Goal: Task Accomplishment & Management: Use online tool/utility

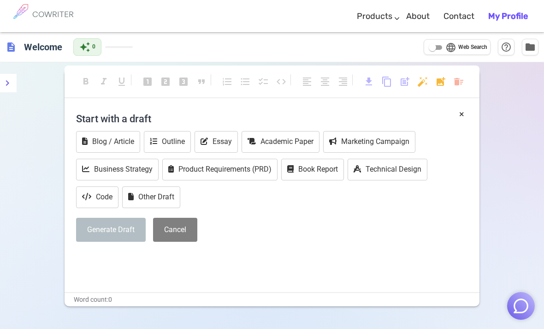
scroll to position [52, 0]
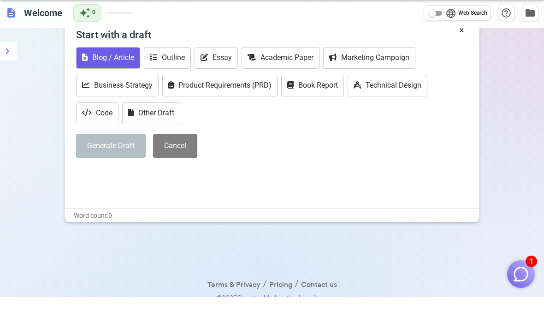
click at [91, 79] on button "Blog / Article" at bounding box center [108, 90] width 64 height 22
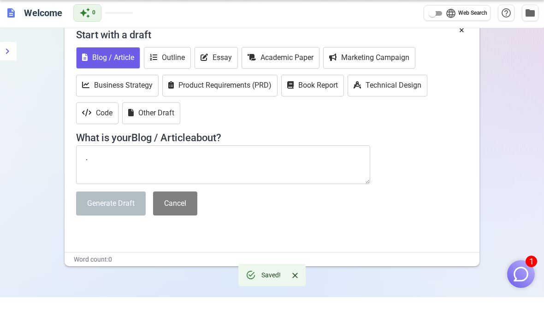
type textarea "."
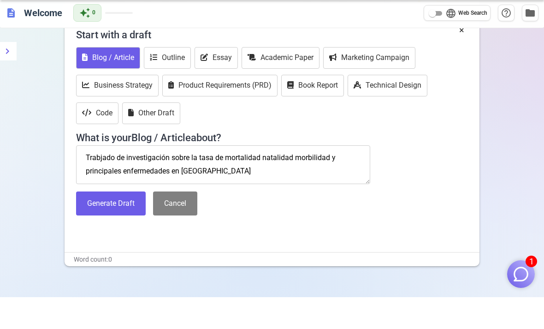
scroll to position [4, 0]
click at [212, 177] on textarea "Trabajo de investigación sobre la tasa de mortalidad natalidad morbilidad y pri…" at bounding box center [223, 196] width 294 height 39
click at [309, 177] on textarea "Trabajo de investigación sobre la tasa de mortalidad natalidad morbilidad y pri…" at bounding box center [223, 196] width 294 height 39
click at [245, 177] on textarea "Trabajo de investigación sobre la tasa de mortalidad natalidad morbilidad y pri…" at bounding box center [223, 196] width 294 height 39
click at [212, 177] on textarea "Trabajo de investigación sobre la tasa de mortalidad natalidad morbilidad y pri…" at bounding box center [223, 196] width 294 height 39
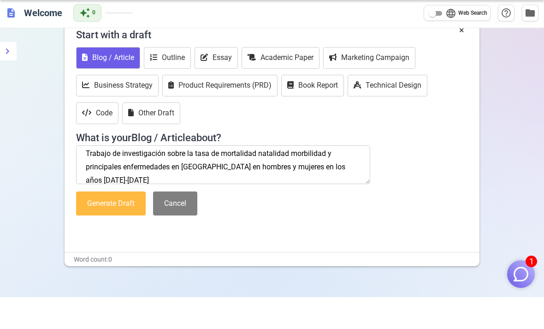
type textarea "Trabajo de investigación sobre la tasa de mortalidad natalidad morbilidad y pri…"
click at [117, 223] on button "Generate Draft" at bounding box center [111, 235] width 70 height 24
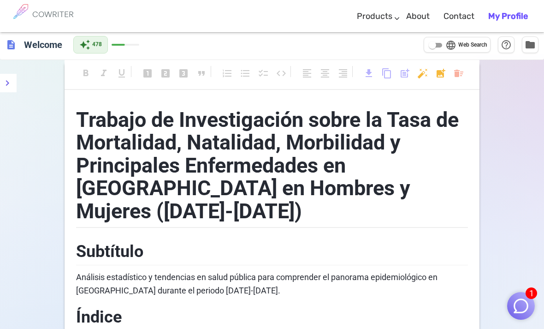
scroll to position [7, 0]
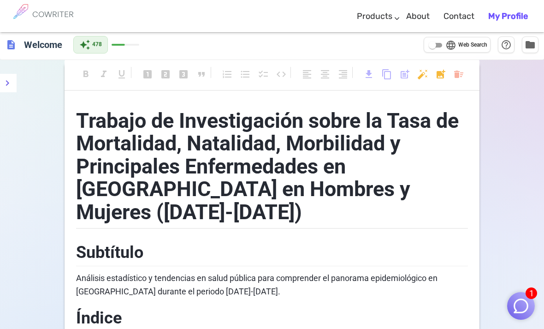
click at [519, 306] on img "button" at bounding box center [521, 306] width 18 height 18
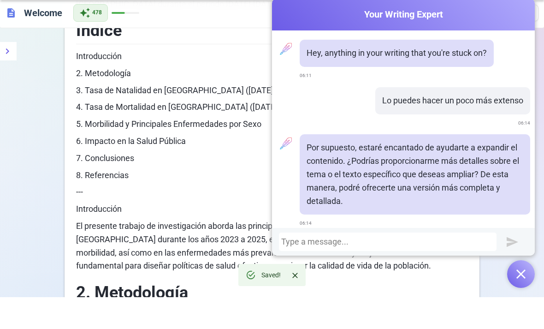
scroll to position [353, 0]
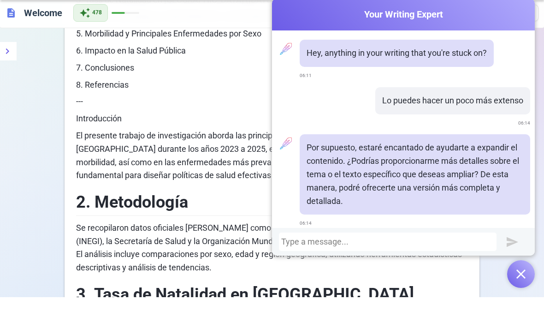
click at [521, 301] on img "button" at bounding box center [520, 305] width 9 height 9
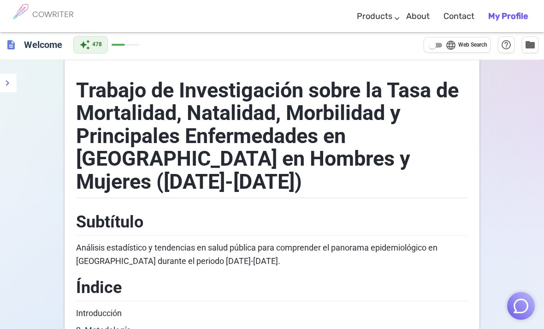
scroll to position [0, 0]
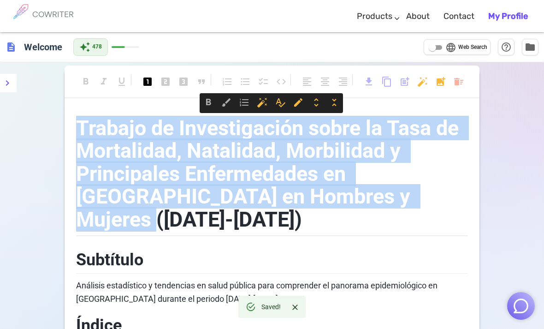
copy span "Trabajo de Investigación sobre la Tasa de Mortalidad, Natalidad, Morbilidad y P…"
click at [12, 80] on icon "menu" at bounding box center [7, 82] width 11 height 11
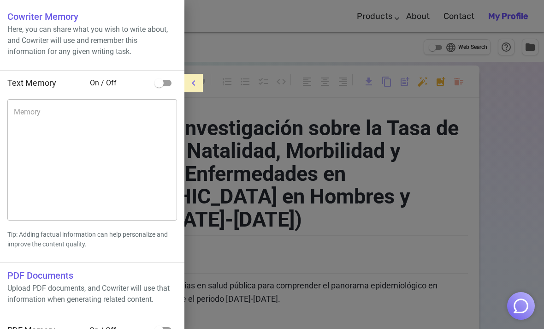
click at [224, 194] on div at bounding box center [272, 164] width 544 height 329
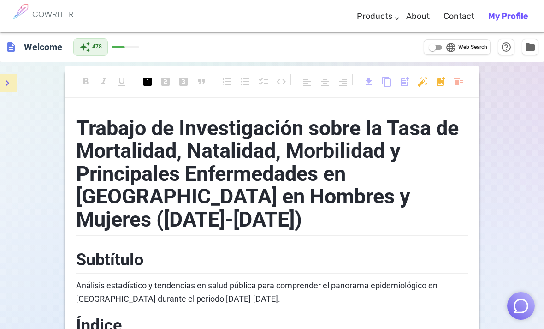
click at [434, 50] on input "language Web Search" at bounding box center [432, 47] width 33 height 11
checkbox input "true"
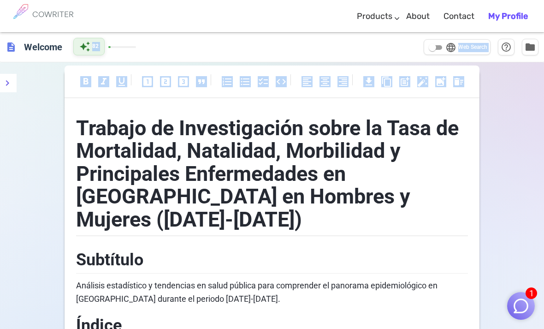
click at [119, 48] on div "auto_awesome 82" at bounding box center [104, 47] width 63 height 18
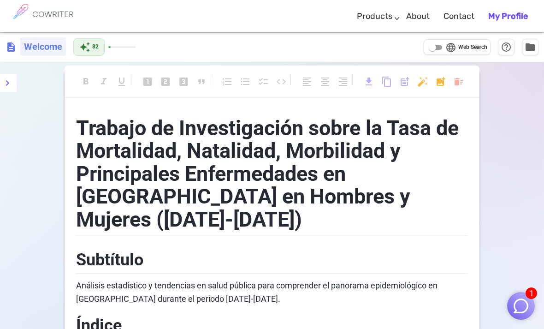
click at [30, 50] on h6 "Welcome" at bounding box center [43, 46] width 46 height 18
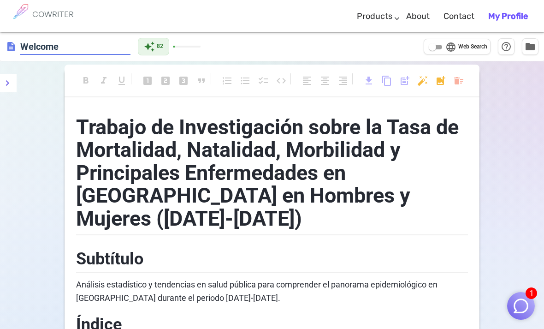
click at [14, 48] on span "description" at bounding box center [11, 46] width 11 height 11
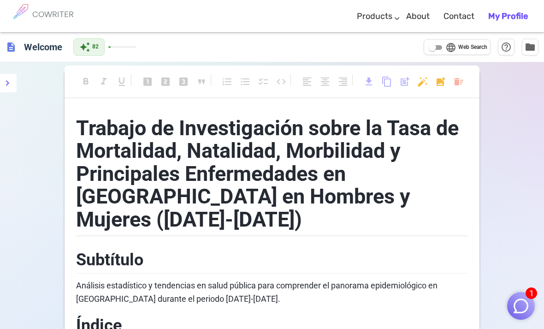
click at [8, 45] on span "description" at bounding box center [11, 46] width 11 height 11
click at [521, 22] on link "My Profile" at bounding box center [508, 16] width 40 height 27
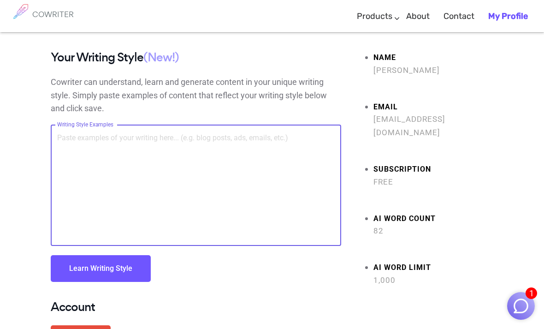
type textarea "."
click at [57, 136] on textarea "Writing Style Examples" at bounding box center [195, 185] width 277 height 106
paste textarea "Trabajo de Investigación sobre la Tasa de Mortalidad, Natalidad, Morbilidad y P…"
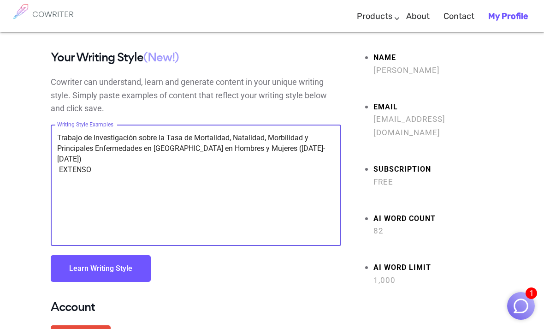
type textarea "Trabajo de Investigación sobre la Tasa de Mortalidad, Natalidad, Morbilidad y P…"
click at [119, 266] on button "Learn Writing Style" at bounding box center [101, 268] width 100 height 27
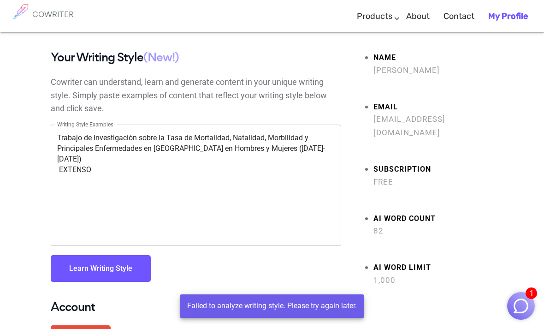
click at [522, 305] on img "button" at bounding box center [521, 306] width 18 height 18
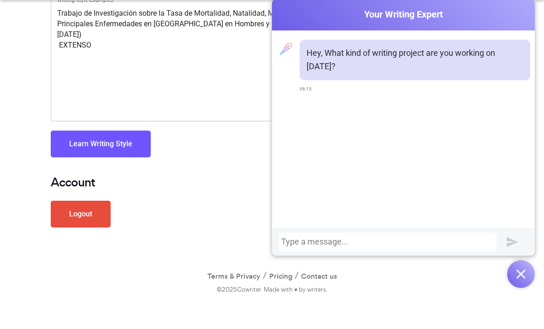
click at [133, 162] on button "Learn Writing Style" at bounding box center [101, 175] width 100 height 27
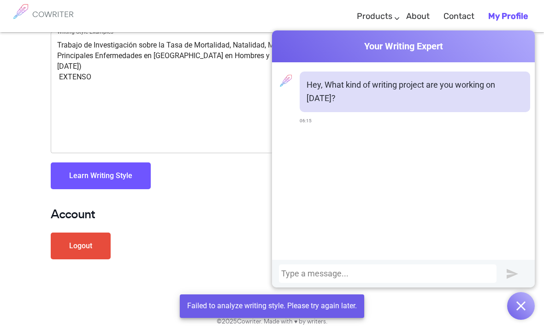
click at [522, 302] on img "button" at bounding box center [520, 305] width 9 height 9
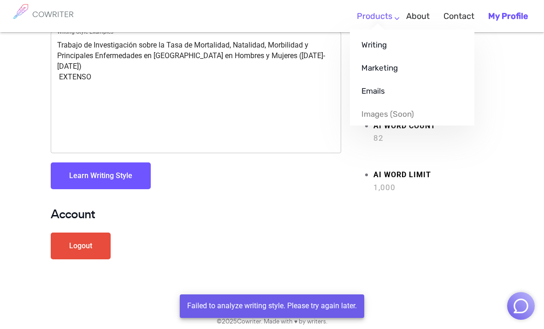
click at [392, 24] on link "Products" at bounding box center [374, 16] width 35 height 27
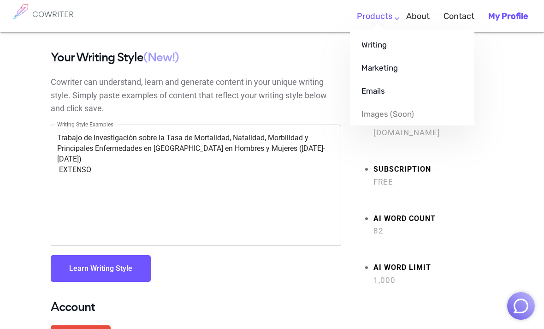
click at [389, 16] on link "Products" at bounding box center [374, 16] width 35 height 27
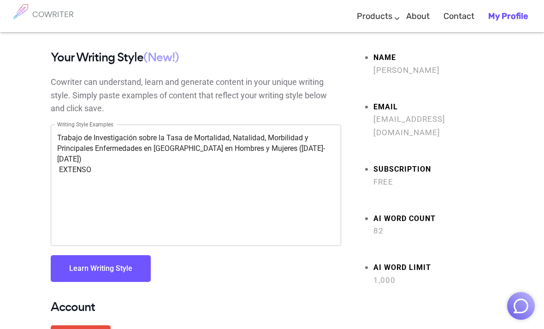
click at [390, 18] on link "Products" at bounding box center [374, 16] width 35 height 27
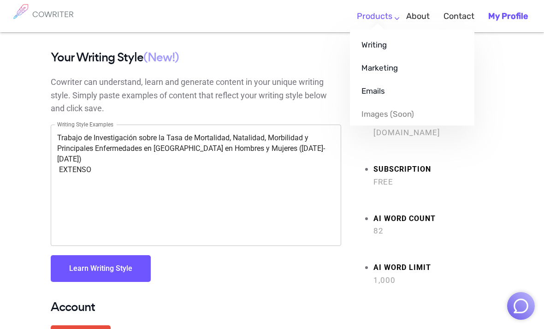
click at [392, 21] on link "Products" at bounding box center [374, 16] width 35 height 27
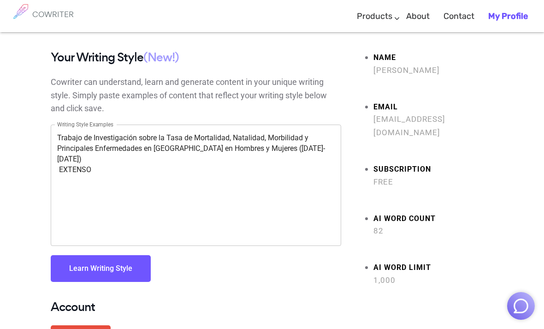
click at [384, 29] on link "Writing" at bounding box center [412, 29] width 124 height 0
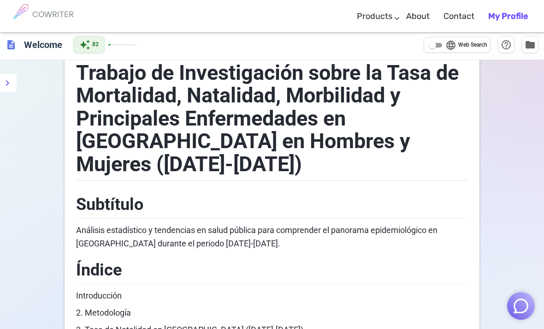
scroll to position [50, 0]
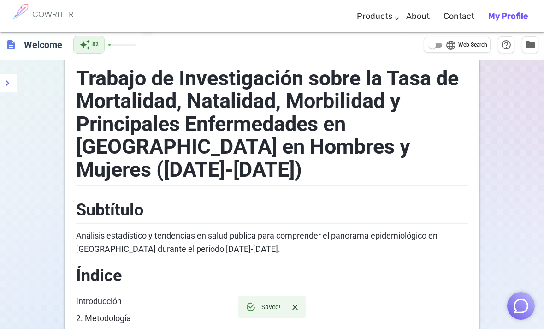
click at [402, 143] on h1 "Trabajo de Investigación sobre la Tasa de Mortalidad, Natalidad, Morbilidad y P…" at bounding box center [272, 122] width 392 height 129
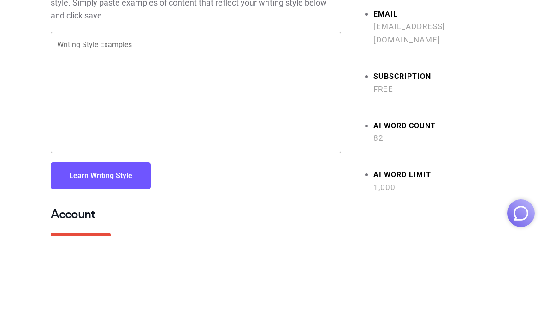
scroll to position [93, 0]
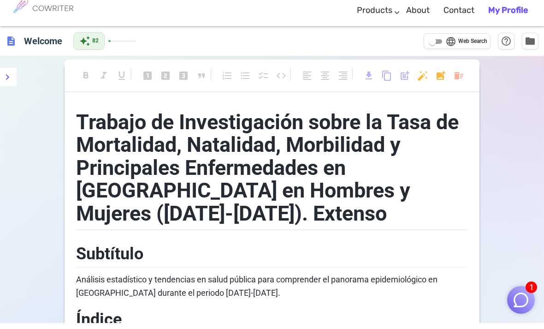
click at [514, 301] on img "button" at bounding box center [521, 306] width 18 height 18
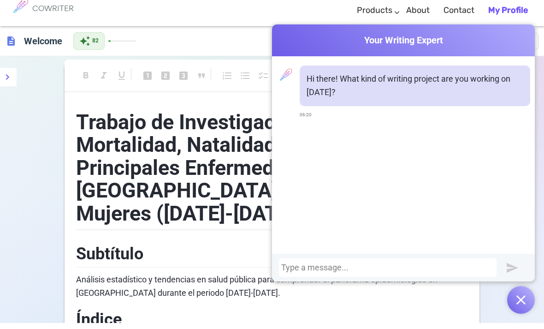
click at [366, 269] on div at bounding box center [387, 273] width 213 height 9
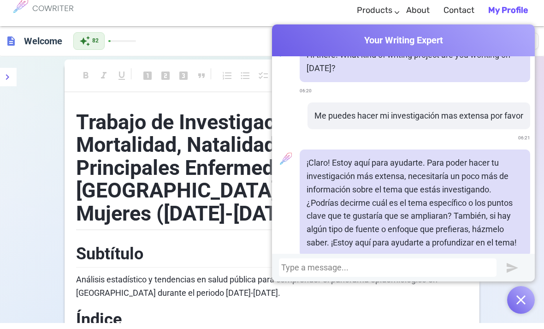
scroll to position [24, 0]
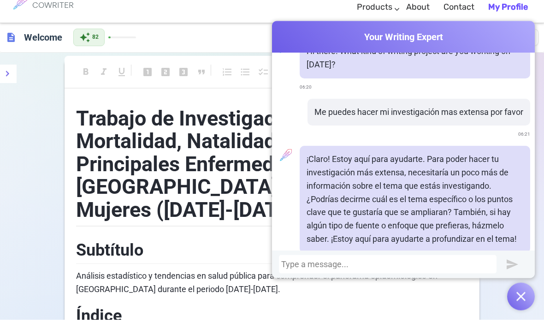
click at [520, 301] on img "button" at bounding box center [520, 305] width 9 height 9
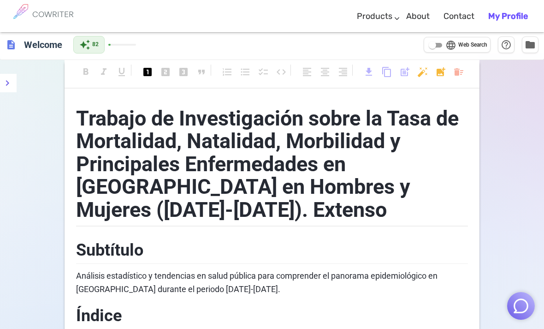
scroll to position [9, 0]
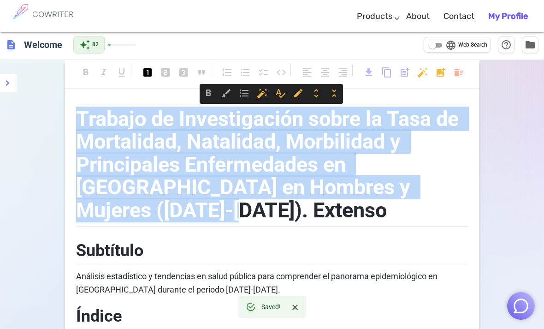
copy span "Trabajo de Investigación sobre la Tasa de Mortalidad, Natalidad, Morbilidad y P…"
click at [517, 313] on img "button" at bounding box center [521, 306] width 18 height 18
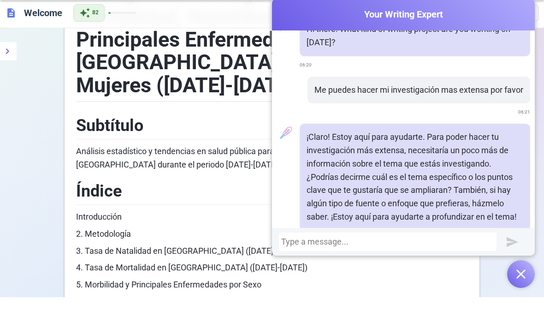
scroll to position [24, 0]
click at [288, 269] on div at bounding box center [387, 273] width 213 height 9
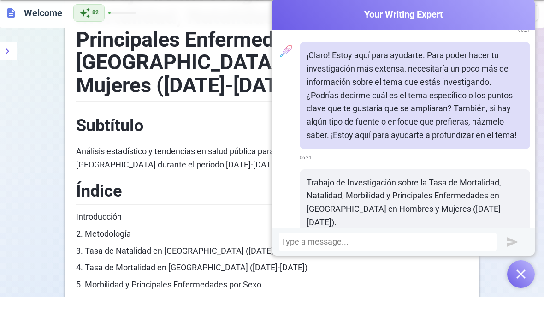
scroll to position [117, 0]
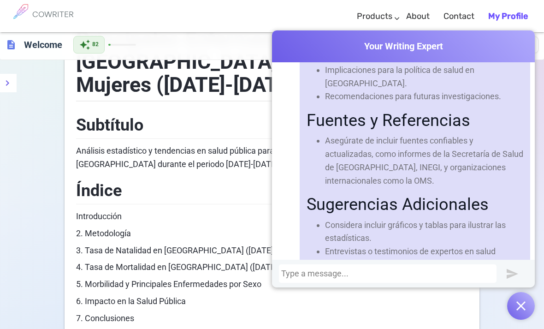
scroll to position [1121, 0]
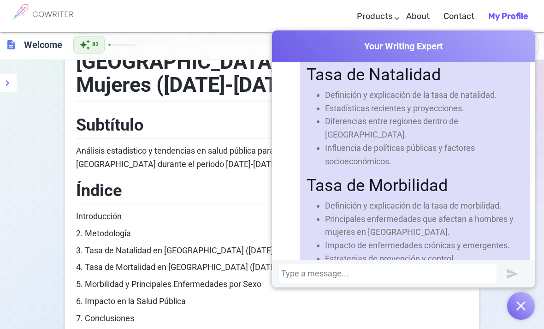
click at [442, 299] on div "Cowriter Your Writing Expert Hi there! What kind of writing project are you wor…" at bounding box center [403, 174] width 263 height 289
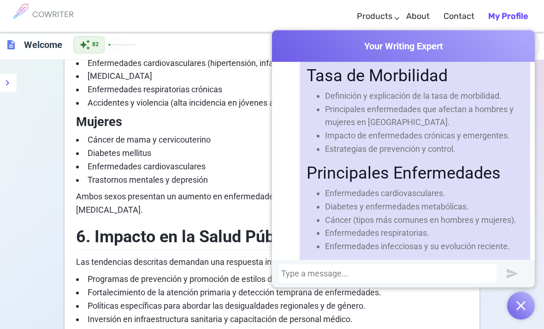
scroll to position [719, 0]
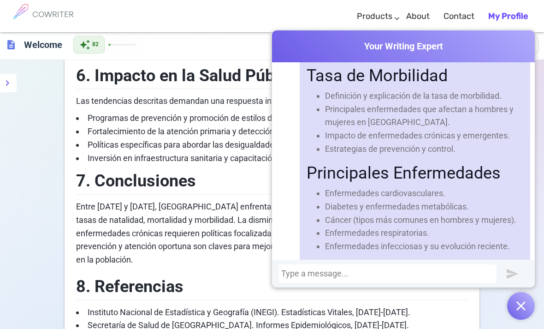
click at [517, 319] on button "button" at bounding box center [521, 306] width 28 height 28
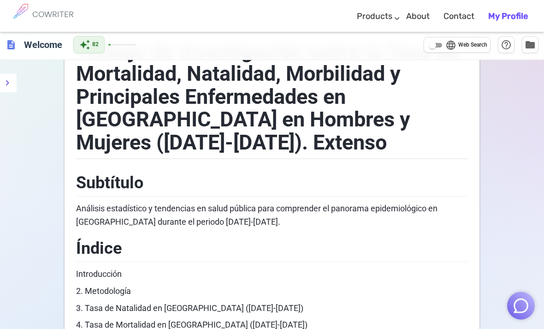
click at [379, 235] on h2 "Índice" at bounding box center [272, 247] width 392 height 30
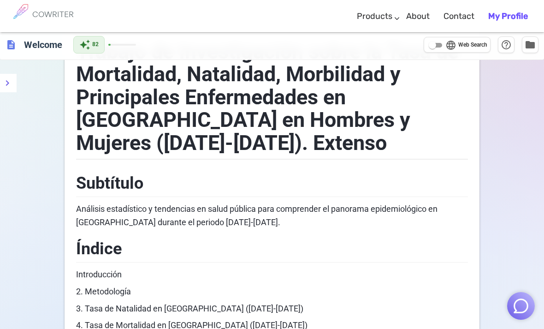
click at [385, 302] on p "3. Tasa de Natalidad en México (2023-2025)" at bounding box center [272, 308] width 392 height 13
click at [388, 285] on p "2. Metodología" at bounding box center [272, 291] width 392 height 13
click at [383, 268] on p "Introducción" at bounding box center [272, 274] width 392 height 13
click at [392, 232] on h2 "Índice" at bounding box center [272, 247] width 392 height 30
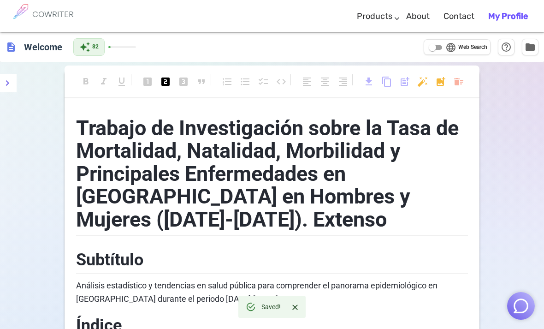
click at [504, 18] on b "My Profile" at bounding box center [508, 16] width 40 height 10
click at [324, 86] on span "format_align_center" at bounding box center [324, 81] width 11 height 11
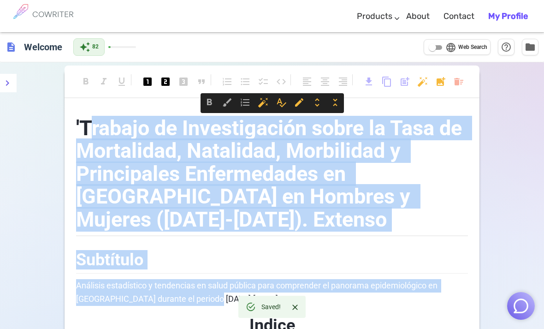
click at [321, 82] on span "format_align_center" at bounding box center [324, 81] width 11 height 11
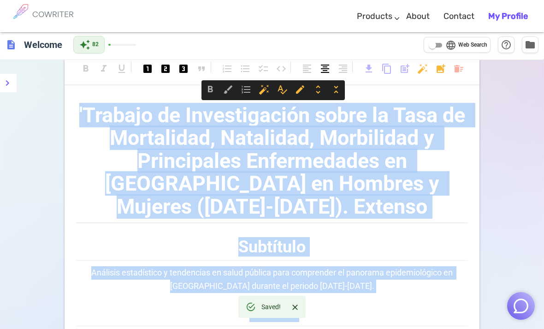
scroll to position [0, 0]
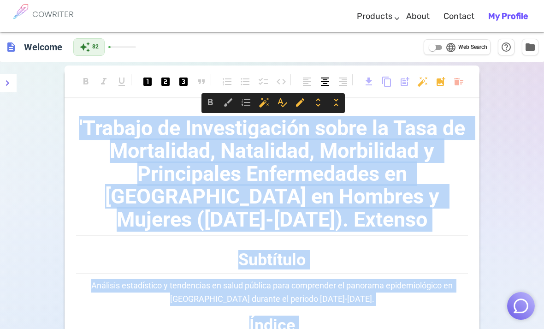
click at [323, 83] on span "format_align_center" at bounding box center [324, 81] width 11 height 11
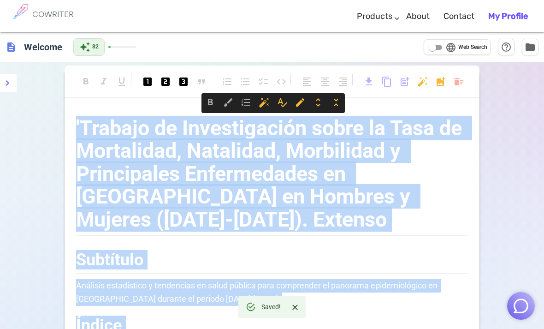
click at [323, 84] on span "format_align_center" at bounding box center [324, 81] width 11 height 11
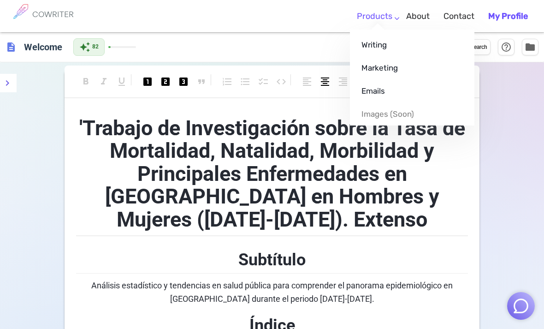
click at [392, 19] on link "Products" at bounding box center [374, 16] width 35 height 27
click at [392, 17] on link "Products" at bounding box center [374, 16] width 35 height 27
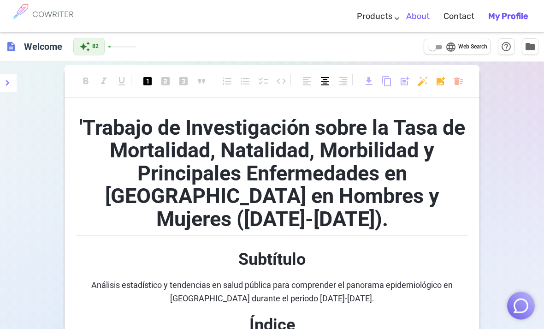
click at [421, 19] on link "About" at bounding box center [418, 16] width 24 height 27
click at [3, 82] on icon "menu" at bounding box center [7, 82] width 11 height 11
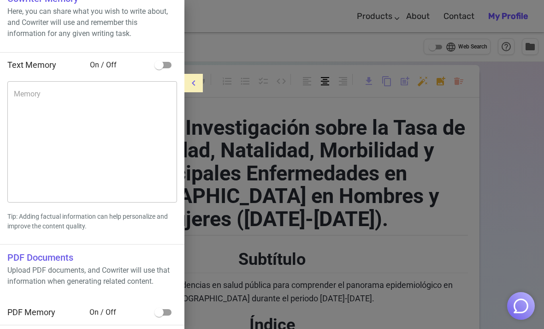
scroll to position [18, 0]
click at [23, 87] on div "x Memory" at bounding box center [92, 141] width 170 height 121
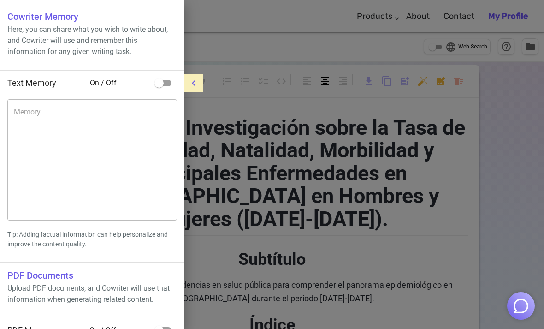
scroll to position [0, 0]
click at [165, 82] on input "checkbox" at bounding box center [159, 83] width 53 height 18
checkbox input "true"
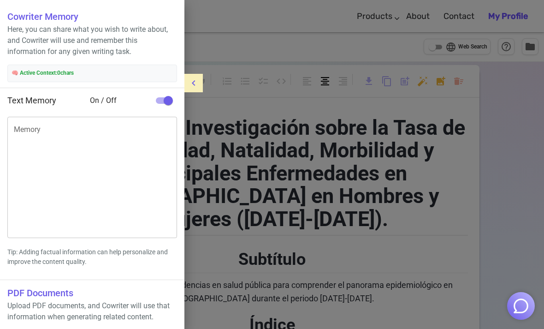
click at [114, 133] on textarea "Memory" at bounding box center [92, 177] width 157 height 106
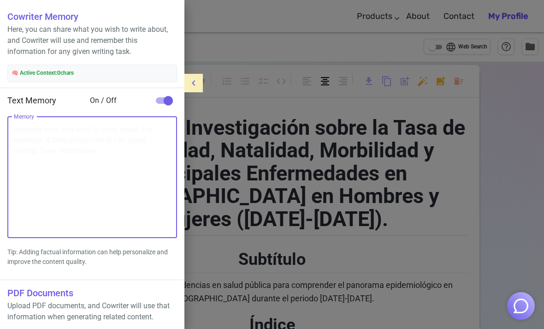
paste textarea "Trabajo de Investigación sobre la Tasa de Mortalidad, Natalidad, Morbilidad y P…"
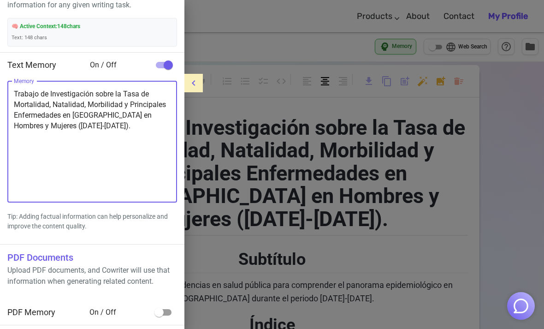
scroll to position [46, 0]
type textarea "Trabajo de Investigación sobre la Tasa de Mortalidad, Natalidad, Morbilidad y P…"
click at [218, 253] on div at bounding box center [272, 164] width 544 height 329
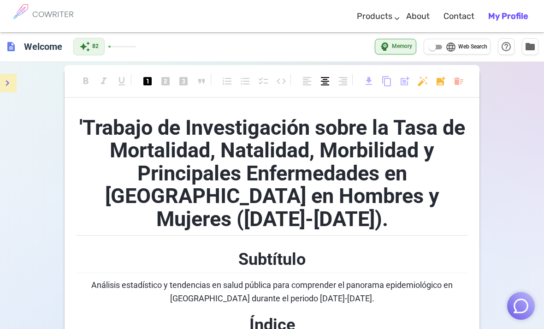
click at [441, 48] on input "language Web Search" at bounding box center [432, 46] width 33 height 11
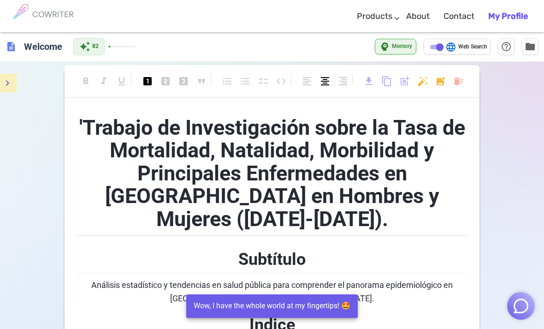
click at [472, 51] on span "Web Search" at bounding box center [472, 46] width 29 height 9
click at [456, 51] on input "language Web Search" at bounding box center [439, 46] width 33 height 11
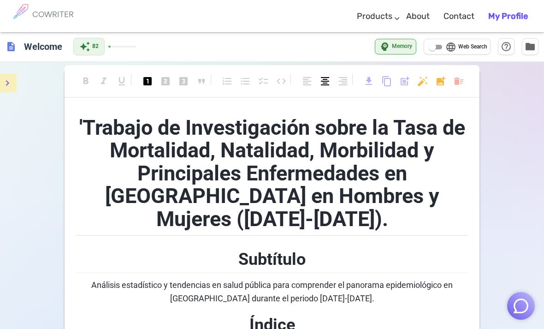
click at [475, 48] on span "Web Search" at bounding box center [472, 46] width 29 height 9
click at [449, 48] on input "language Web Search" at bounding box center [432, 46] width 33 height 11
checkbox input "true"
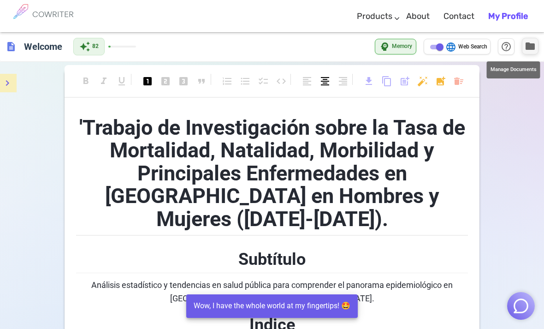
click at [527, 50] on span "folder" at bounding box center [529, 46] width 11 height 11
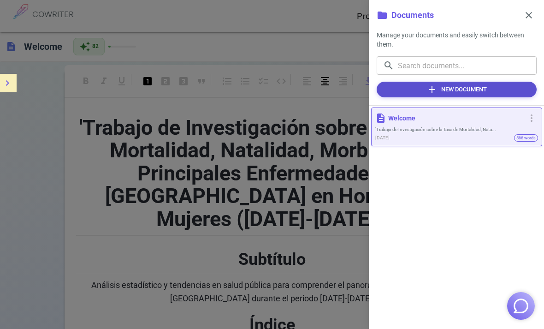
click at [483, 92] on button "add New Document" at bounding box center [457, 90] width 160 height 16
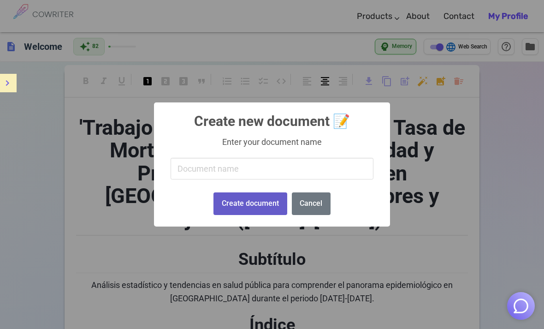
click at [277, 205] on button "Create document" at bounding box center [249, 203] width 73 height 23
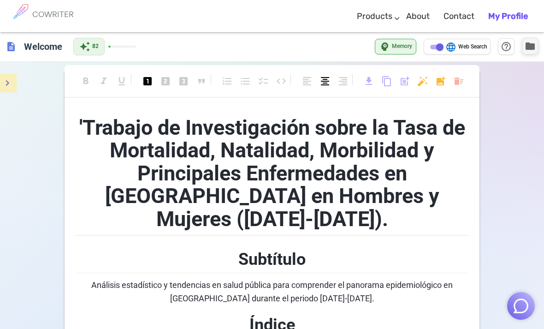
click at [522, 50] on button "folder" at bounding box center [530, 46] width 17 height 17
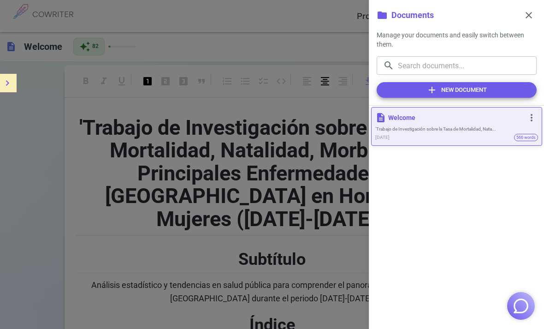
click at [524, 140] on span "566 words" at bounding box center [525, 137] width 23 height 13
click at [536, 114] on span "more_vert" at bounding box center [531, 117] width 11 height 11
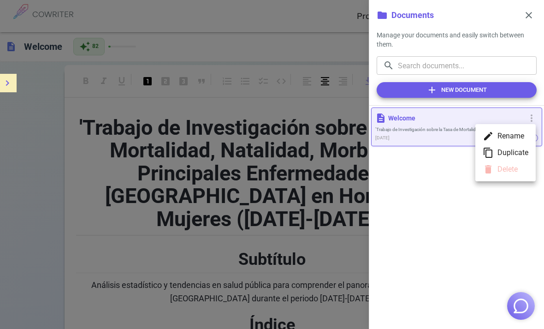
click at [460, 94] on div at bounding box center [272, 164] width 544 height 329
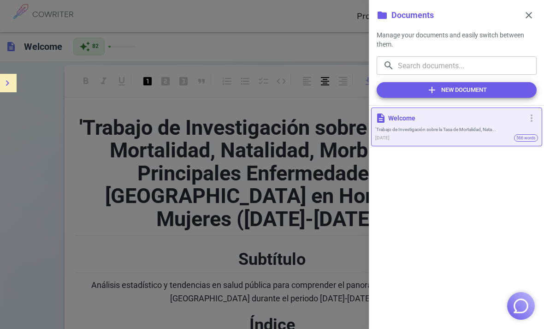
click at [472, 83] on button "add New Document" at bounding box center [457, 90] width 160 height 16
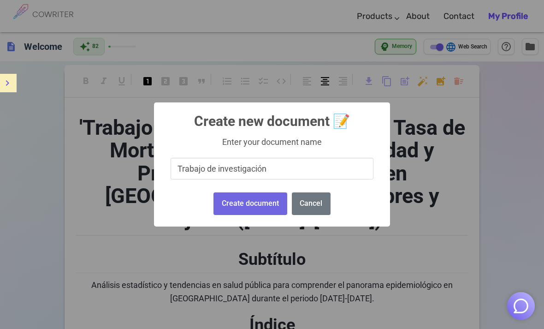
type input "Trabajo de investigación"
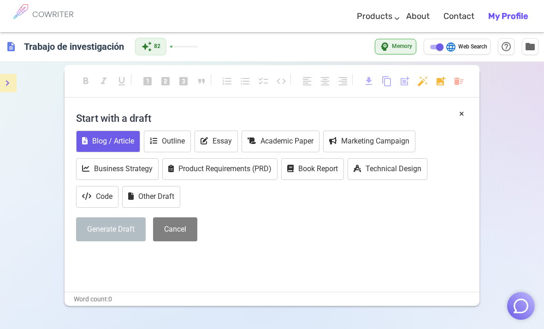
click at [124, 143] on button "Blog / Article" at bounding box center [108, 141] width 64 height 22
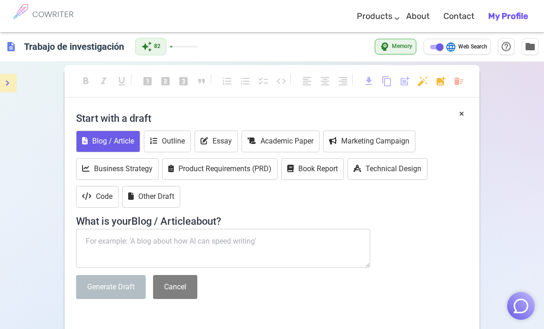
click at [89, 240] on textarea at bounding box center [223, 248] width 294 height 39
paste textarea "Trabajo de Investigación sobre la Tasa de Mortalidad, Natalidad, Morbilidad y P…"
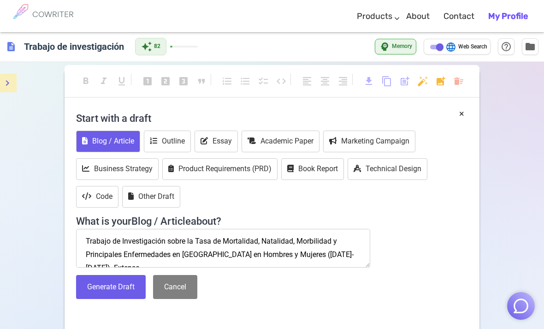
scroll to position [4, 0]
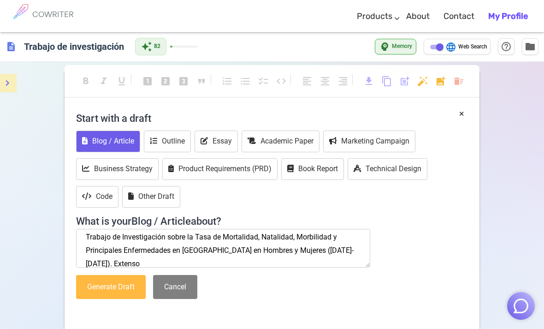
type textarea "Trabajo de Investigación sobre la Tasa de Mortalidad, Natalidad, Morbilidad y P…"
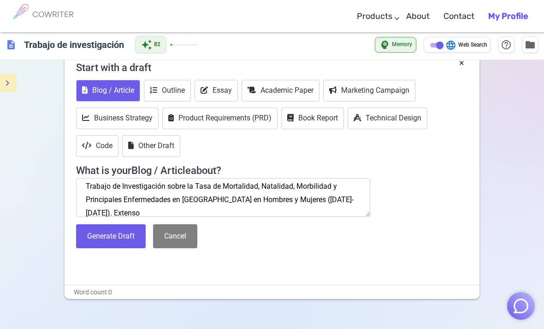
scroll to position [51, 0]
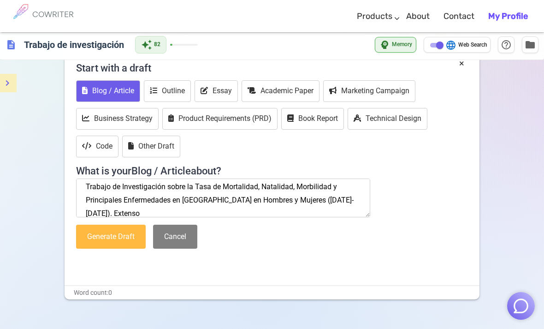
click at [105, 235] on button "Generate Draft" at bounding box center [111, 236] width 70 height 24
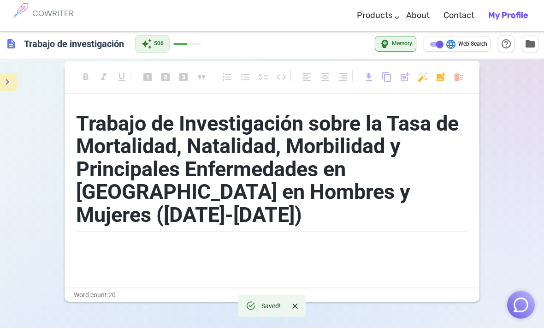
scroll to position [0, 0]
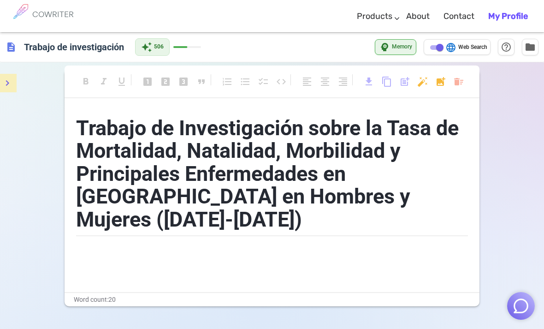
click at [146, 46] on span "auto_awesome" at bounding box center [146, 46] width 11 height 11
click at [377, 207] on h1 "Trabajo de Investigación sobre la Tasa de Mortalidad, Natalidad, Morbilidad y P…" at bounding box center [272, 171] width 392 height 129
click at [531, 49] on span "folder" at bounding box center [529, 46] width 11 height 11
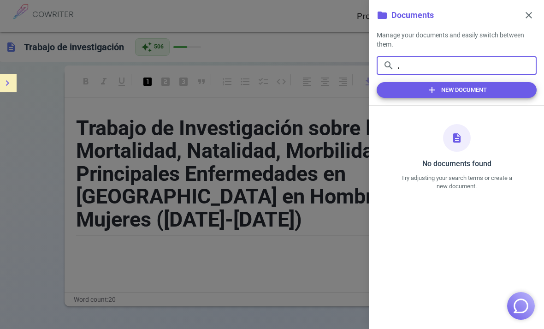
click at [462, 135] on span "description" at bounding box center [456, 137] width 11 height 11
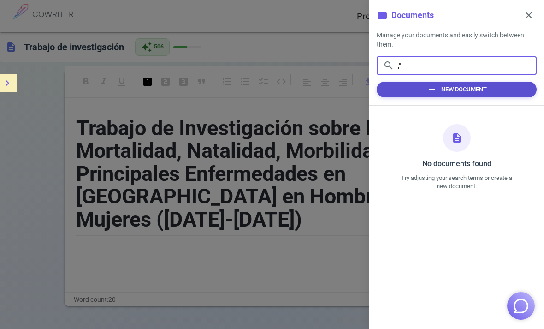
type input ",""
click at [499, 87] on button "add New Document" at bounding box center [457, 90] width 160 height 16
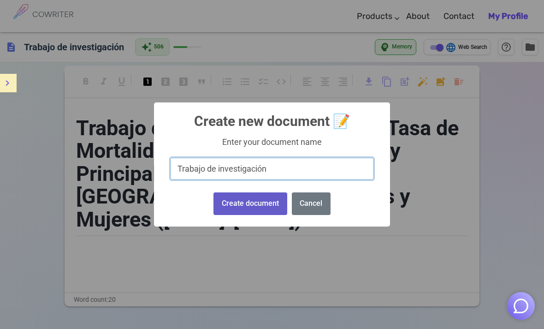
type input "Trabajo de investigación"
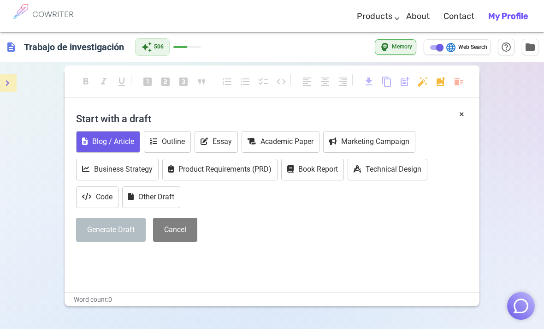
click at [121, 140] on button "Blog / Article" at bounding box center [108, 142] width 64 height 22
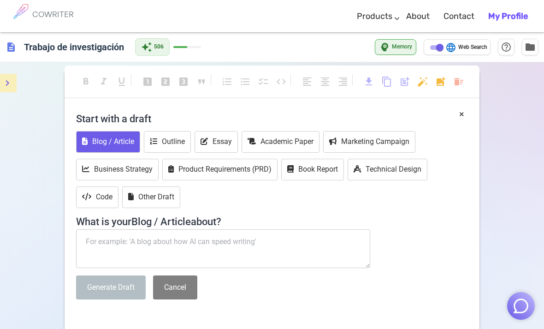
type textarea "."
type textarea "a"
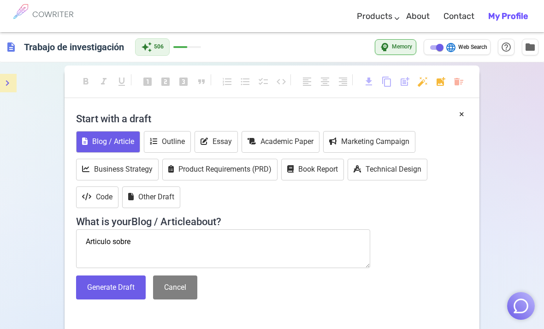
paste textarea "Trabajo de Investigación sobre la Tasa de Mortalidad, Natalidad, Morbilidad y P…"
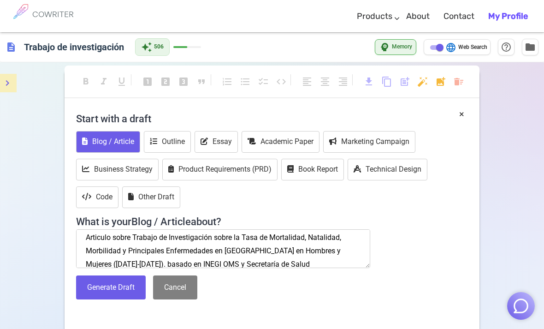
scroll to position [17, 0]
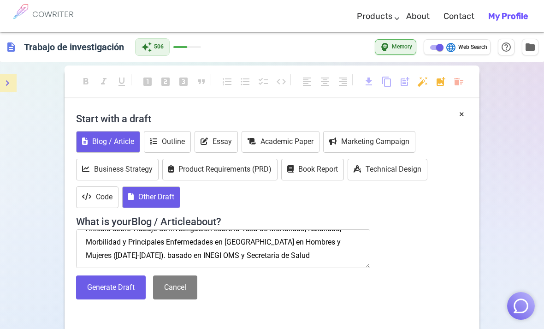
type textarea "Articulo sobre Trabajo de Investigación sobre la Tasa de Mortalidad, Natalidad,…"
click at [167, 199] on button "Other Draft" at bounding box center [151, 197] width 58 height 22
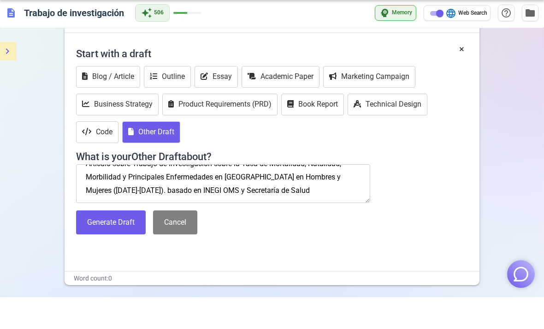
click at [135, 242] on button "Generate Draft" at bounding box center [111, 254] width 70 height 24
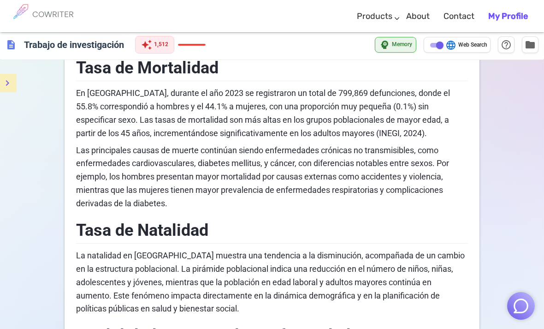
scroll to position [297, 0]
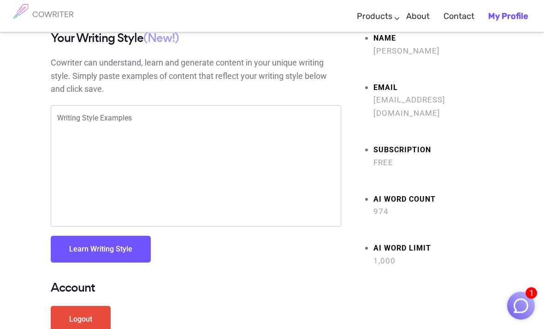
scroll to position [26, 0]
